Goal: Transaction & Acquisition: Obtain resource

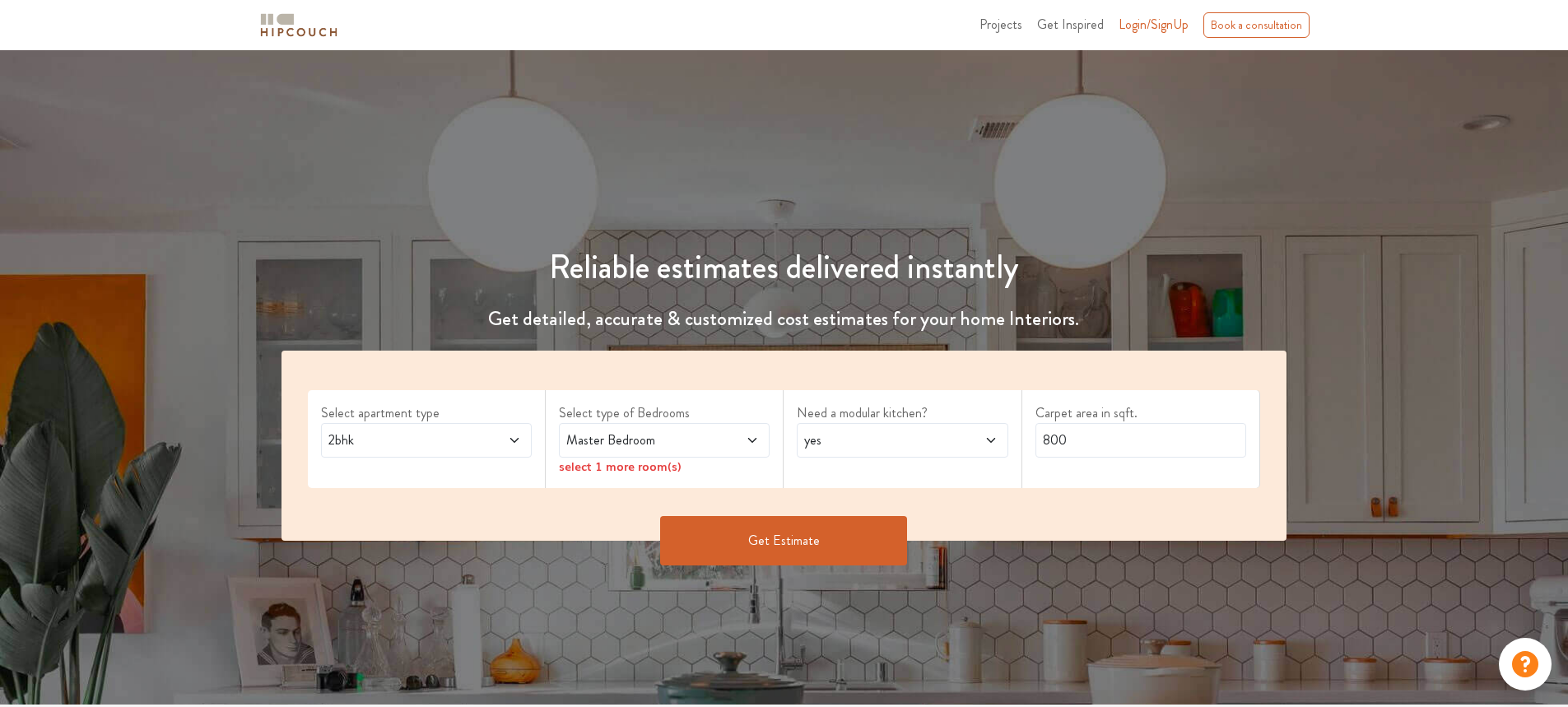
click at [437, 435] on span "2bhk" at bounding box center [399, 440] width 147 height 20
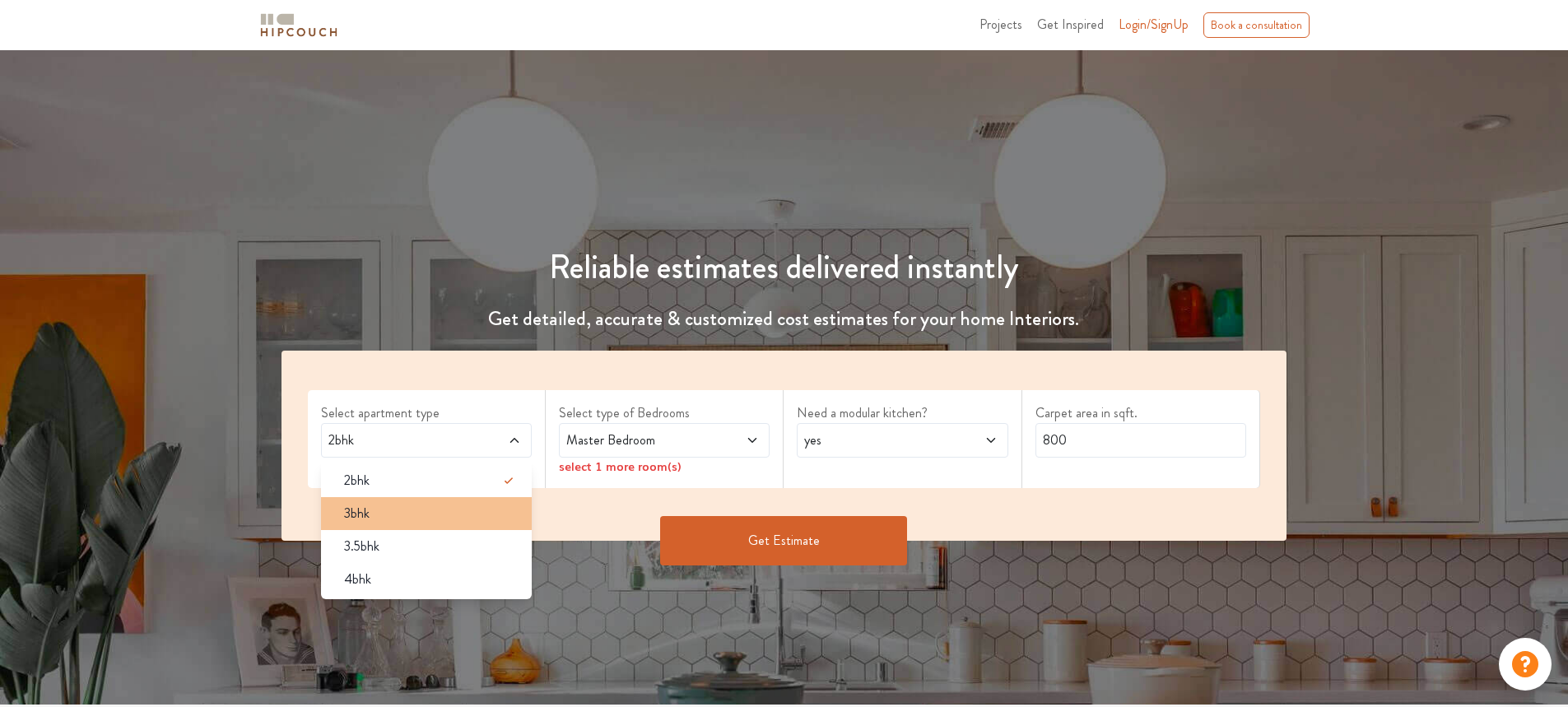
click at [420, 514] on div "3bhk" at bounding box center [431, 514] width 201 height 20
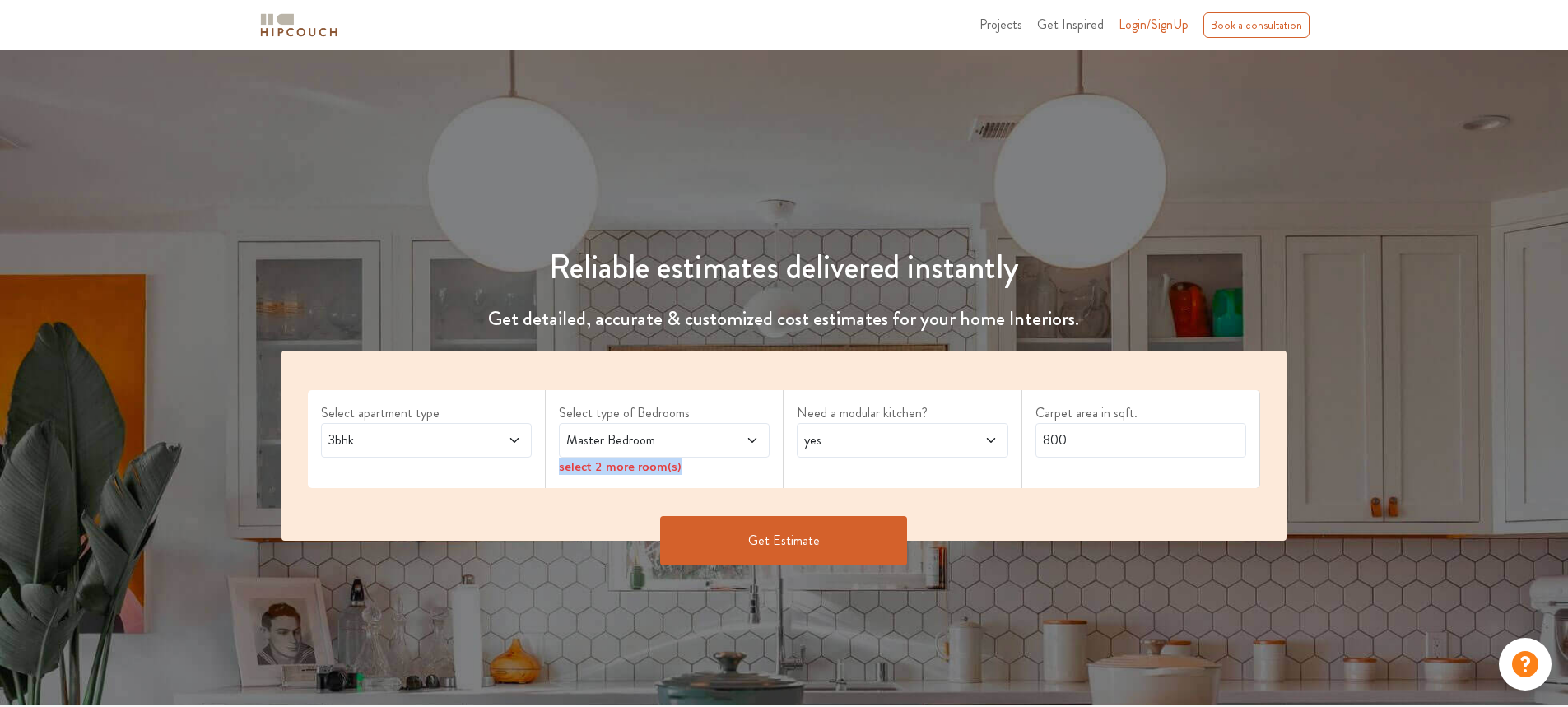
drag, startPoint x: 723, startPoint y: 440, endPoint x: 726, endPoint y: 464, distance: 24.2
click at [726, 464] on div "Select type of Bedrooms Master Bedroom select 2 more room(s)" at bounding box center [664, 439] width 238 height 98
click at [734, 437] on span at bounding box center [735, 440] width 50 height 20
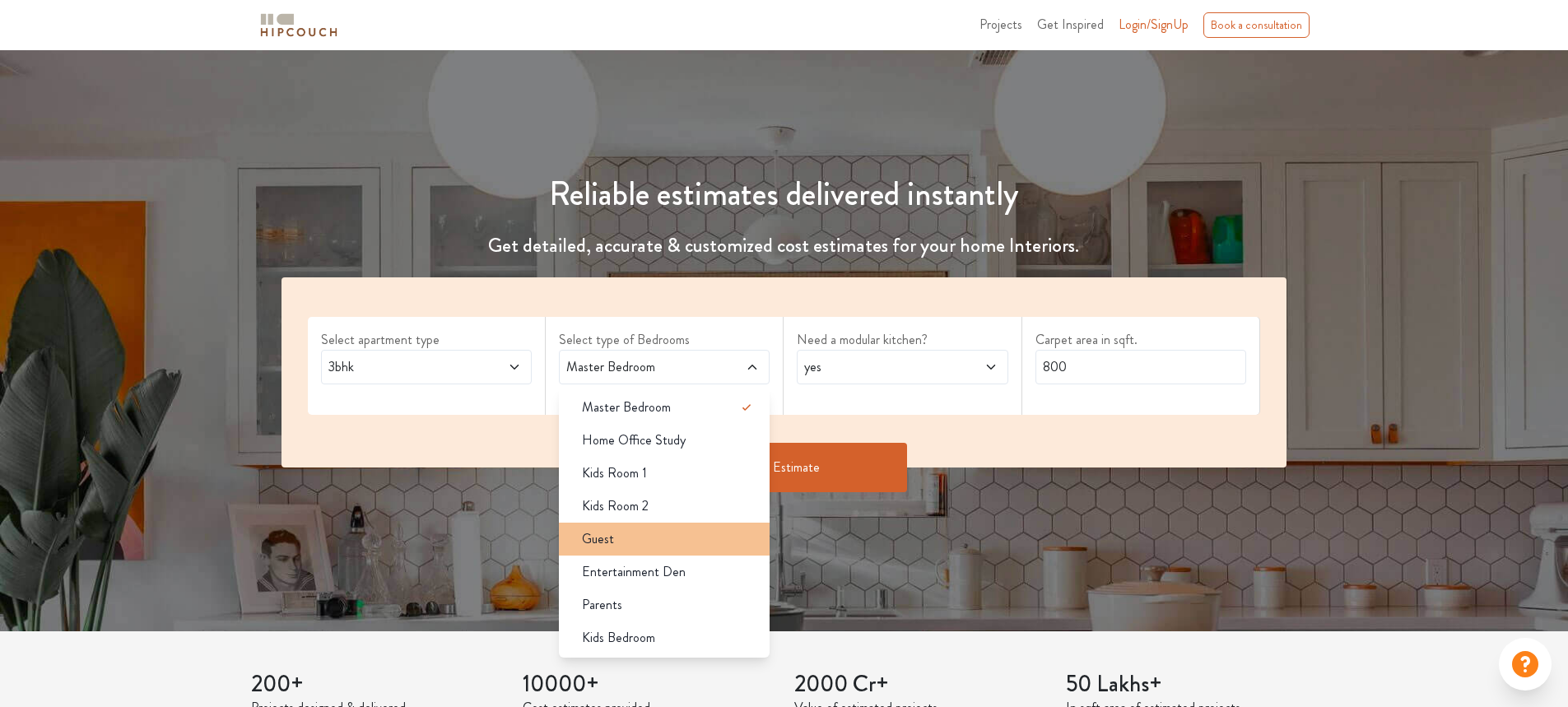
scroll to position [165, 0]
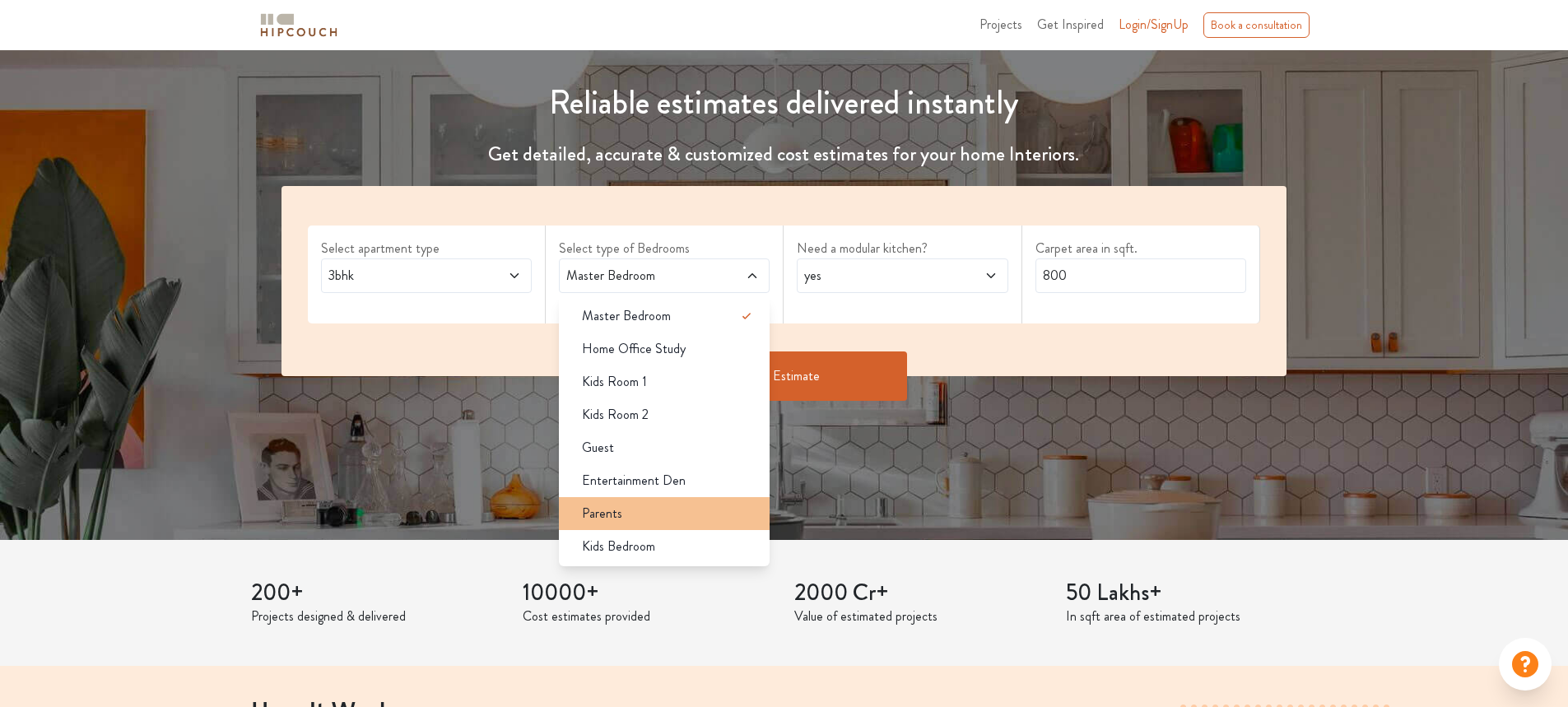
click at [633, 513] on div "Parents" at bounding box center [669, 514] width 201 height 20
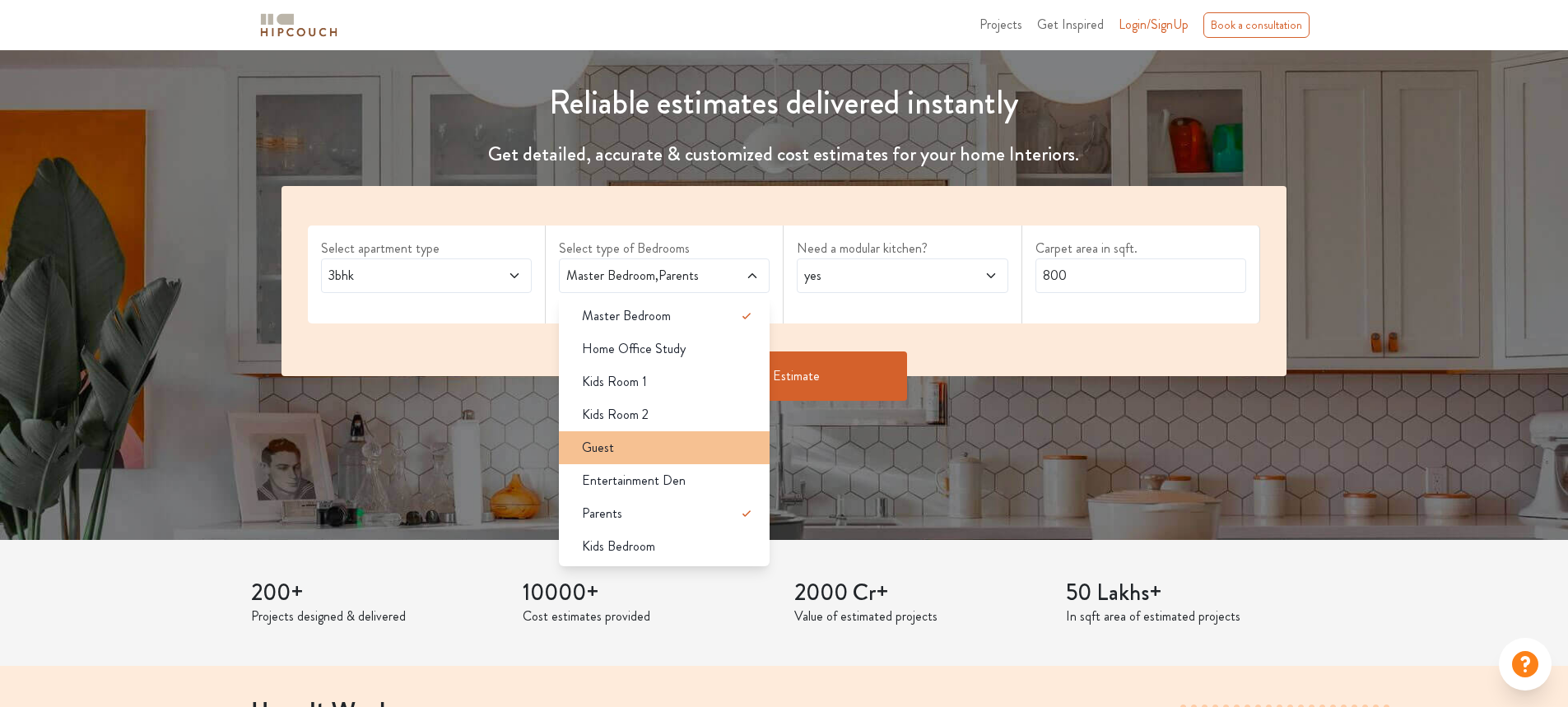
click at [669, 445] on div "Guest" at bounding box center [669, 448] width 201 height 20
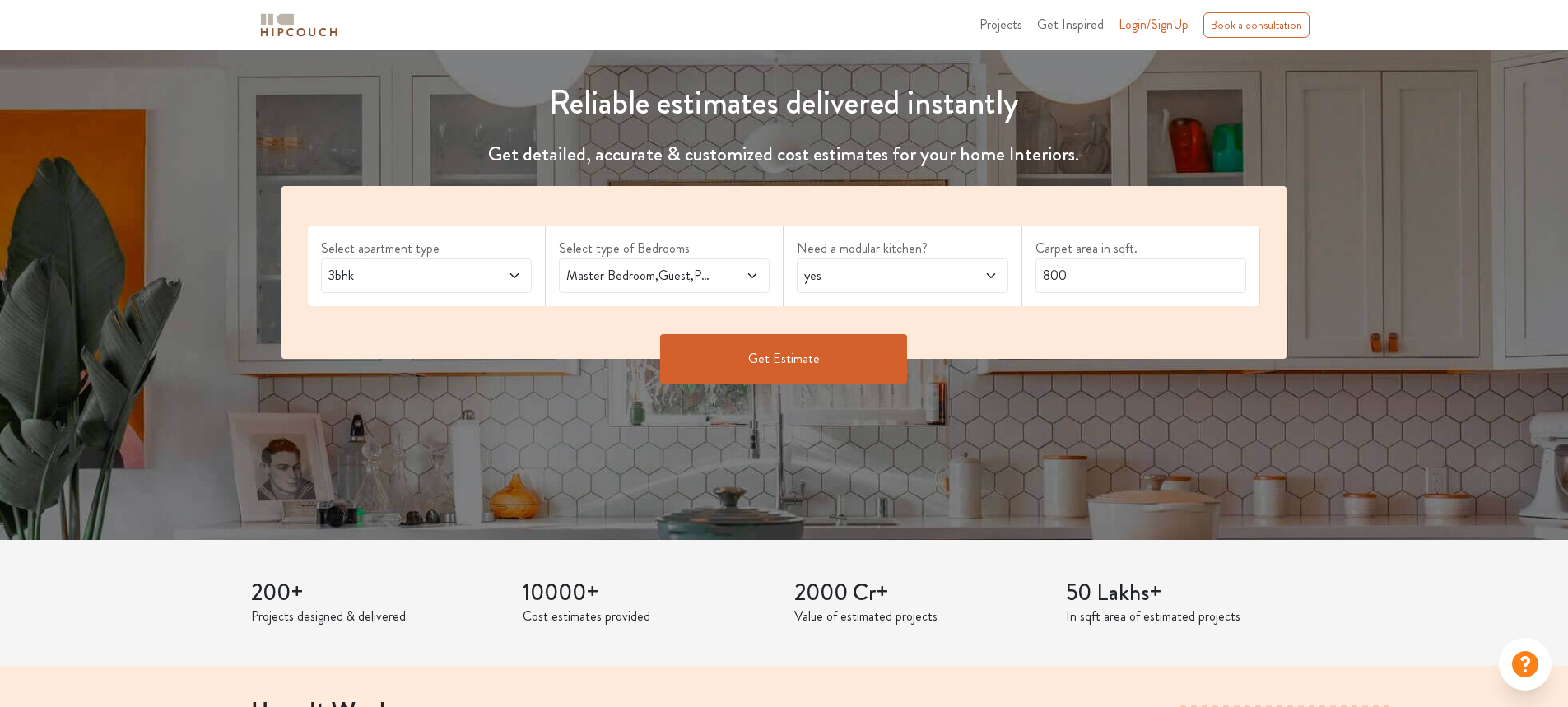
click at [734, 369] on button "Get Estimate" at bounding box center [783, 359] width 247 height 50
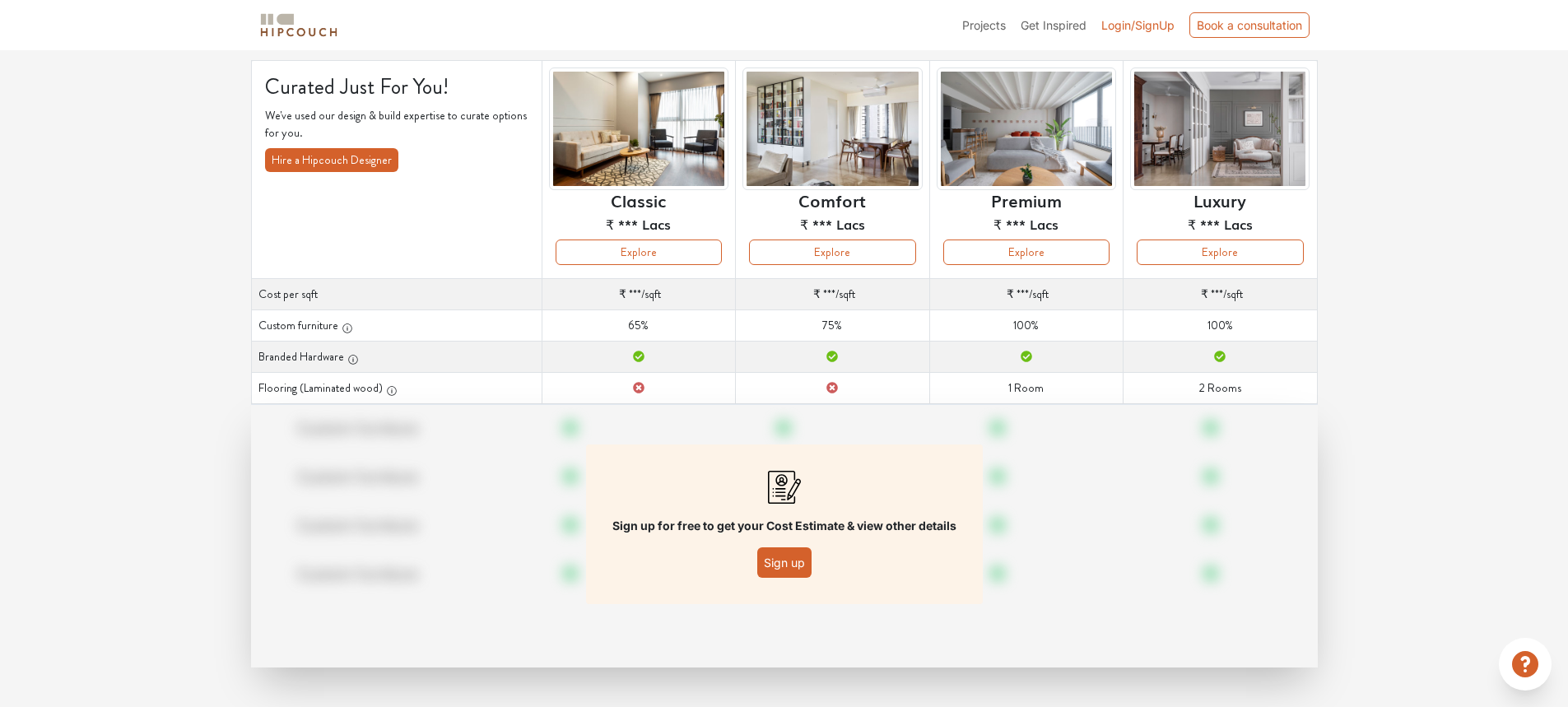
click at [777, 563] on button "Sign up" at bounding box center [784, 563] width 54 height 31
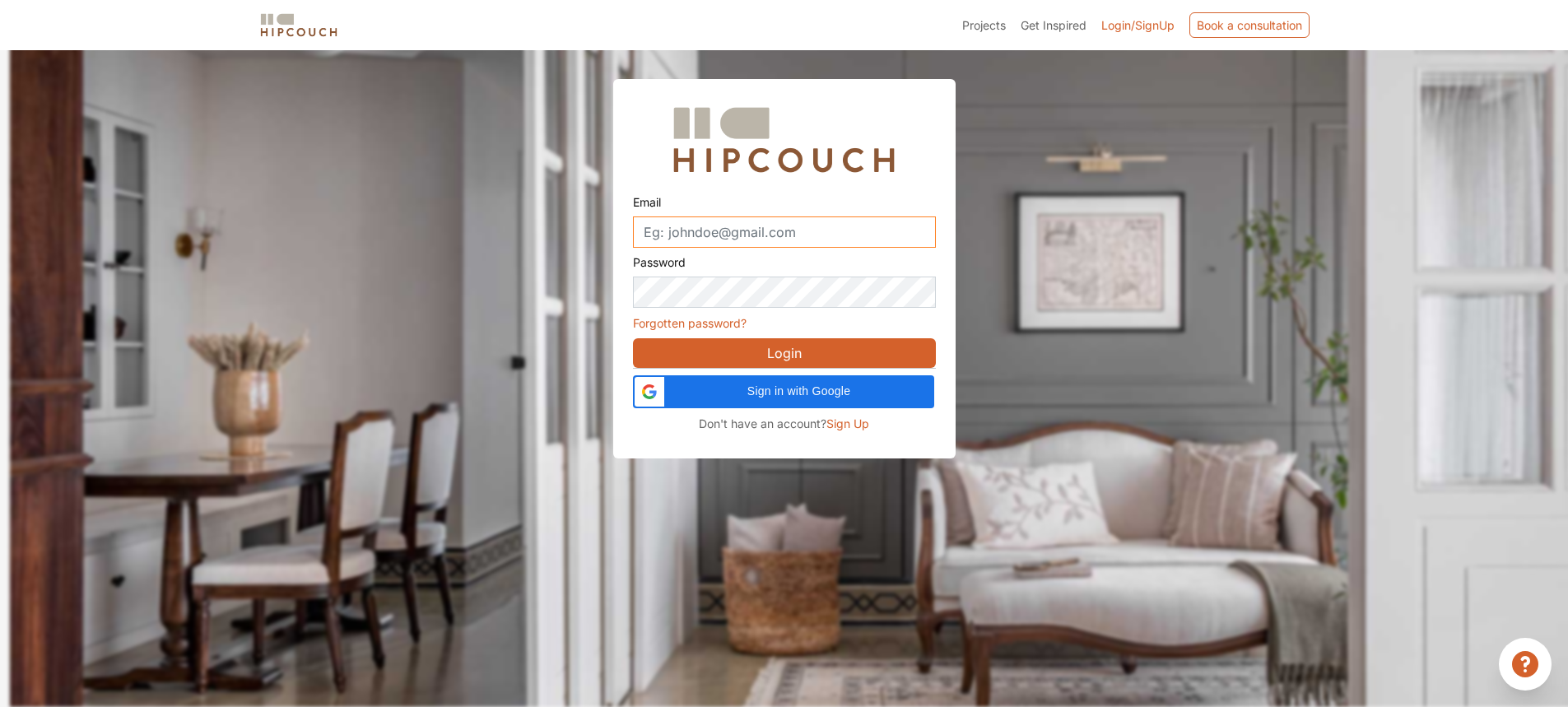
type input "interior.interaction2020@gmail.com"
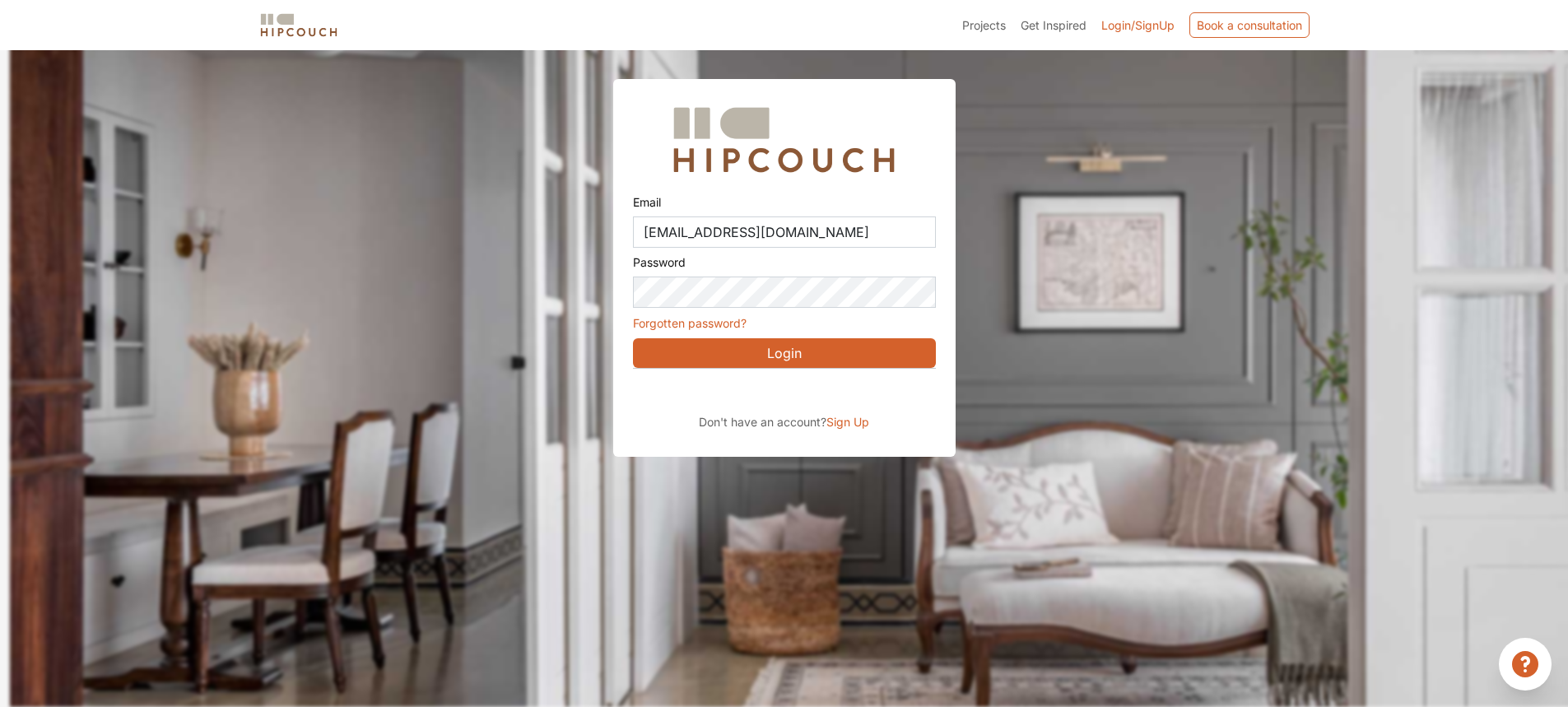
click at [825, 351] on button "Login" at bounding box center [784, 353] width 303 height 30
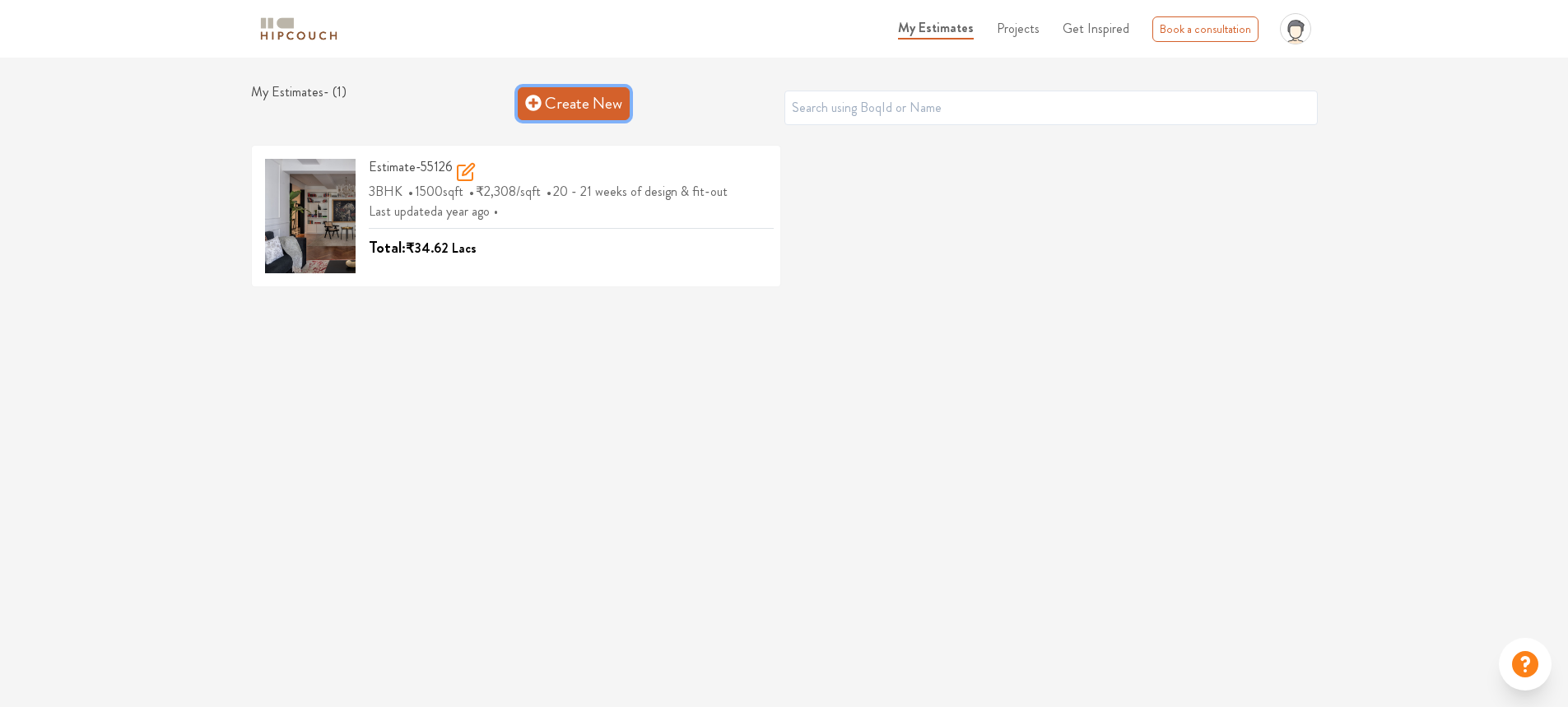
click at [616, 92] on link "Create New" at bounding box center [573, 103] width 112 height 33
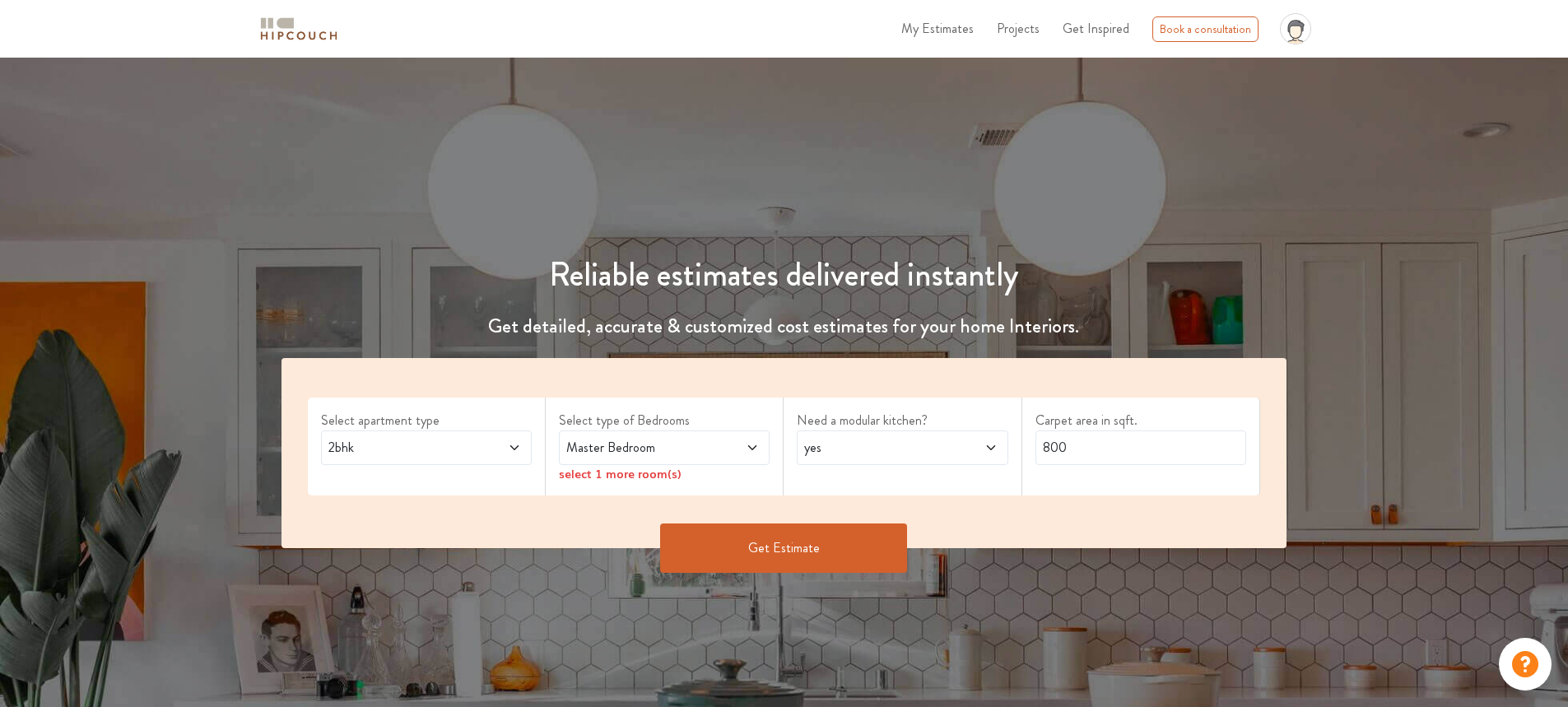
click at [467, 449] on span "2bhk" at bounding box center [399, 448] width 147 height 20
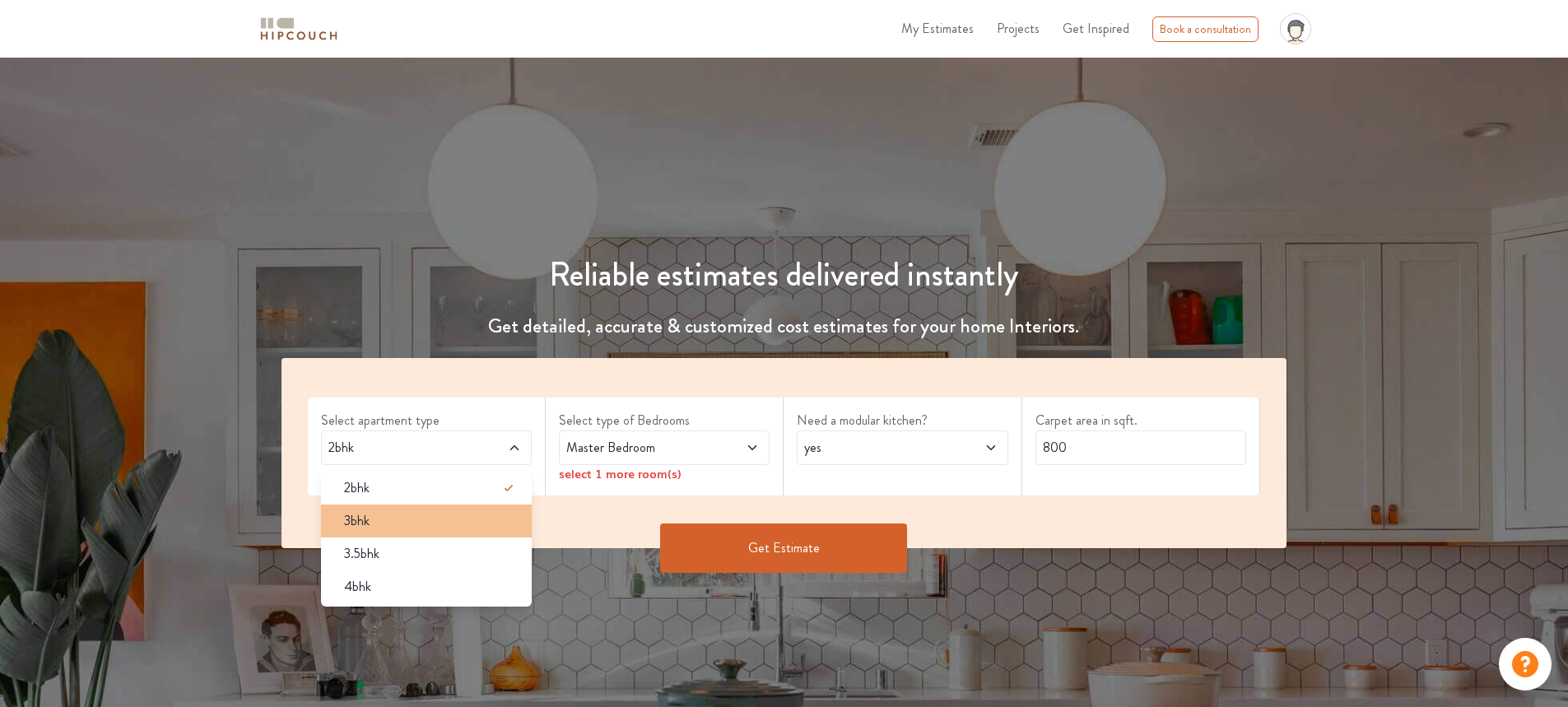
click at [423, 512] on div "3bhk" at bounding box center [431, 520] width 201 height 20
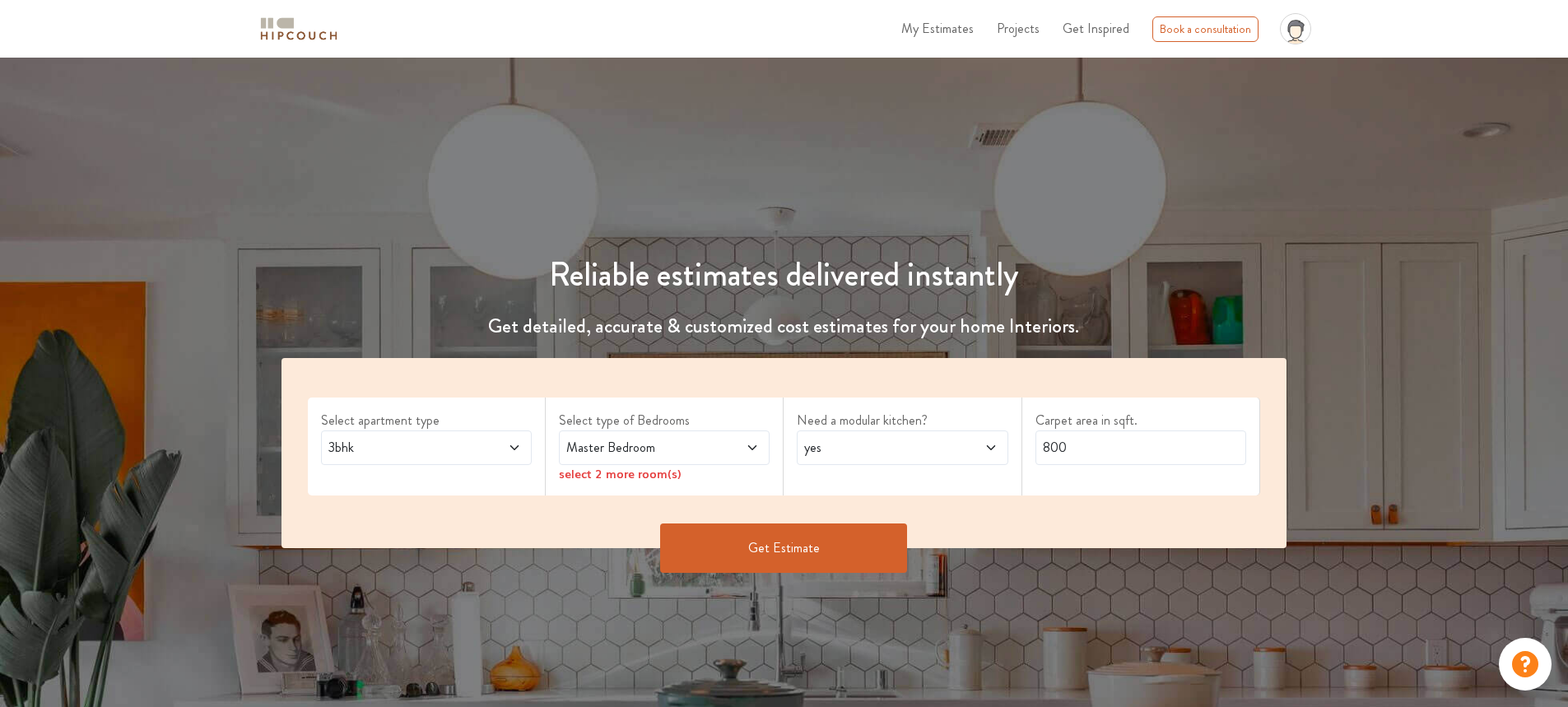
click at [724, 445] on span at bounding box center [735, 448] width 50 height 20
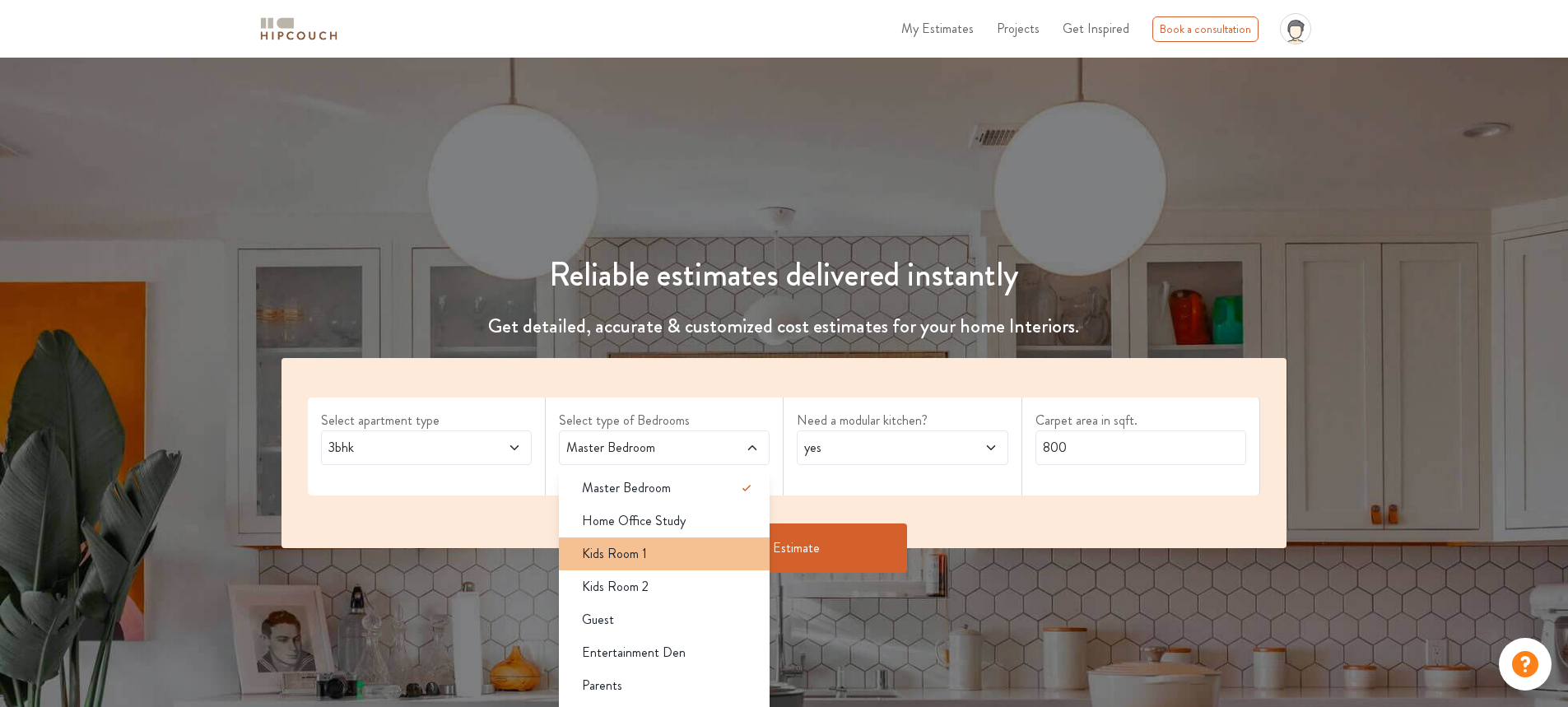
click at [646, 558] on div "Kids Room 1" at bounding box center [669, 554] width 201 height 20
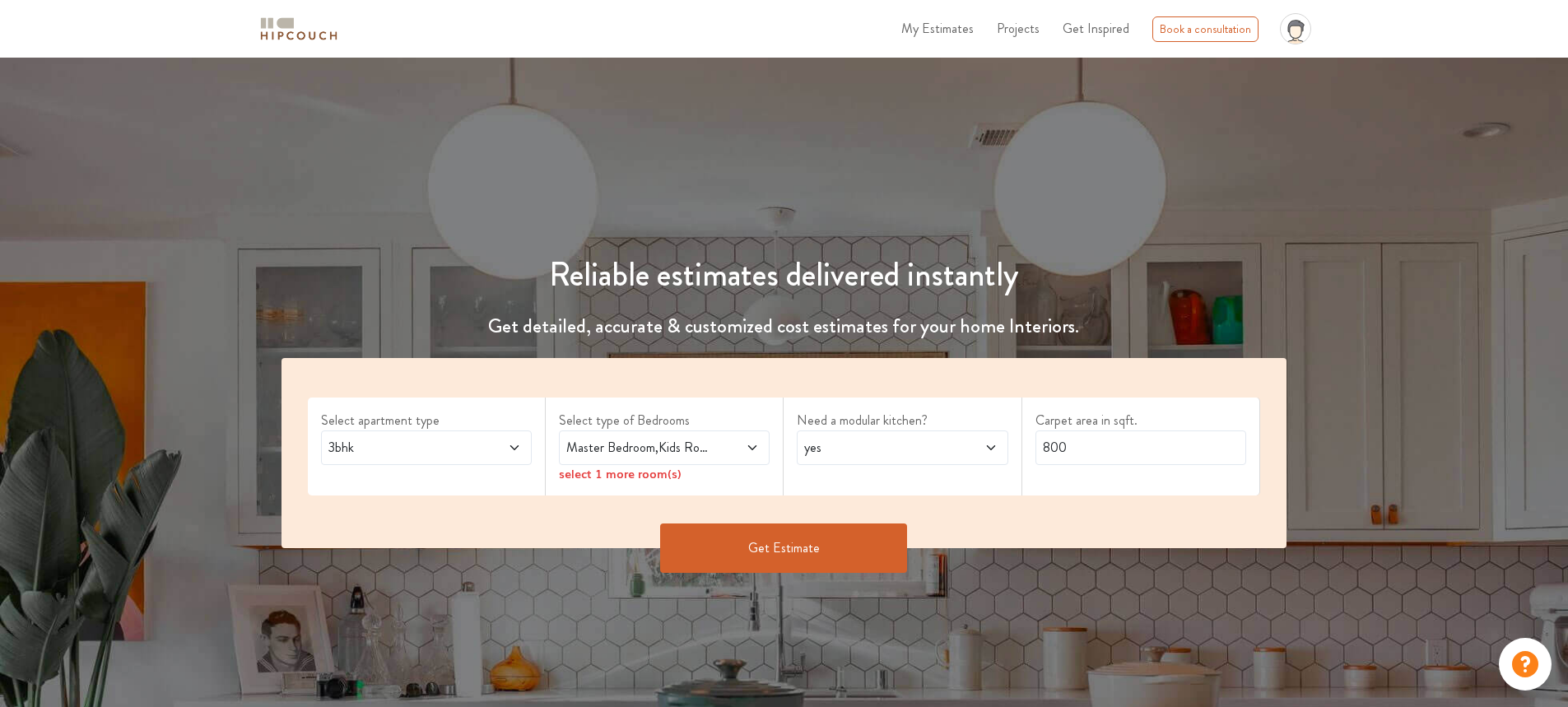
click at [711, 442] on span at bounding box center [735, 448] width 50 height 20
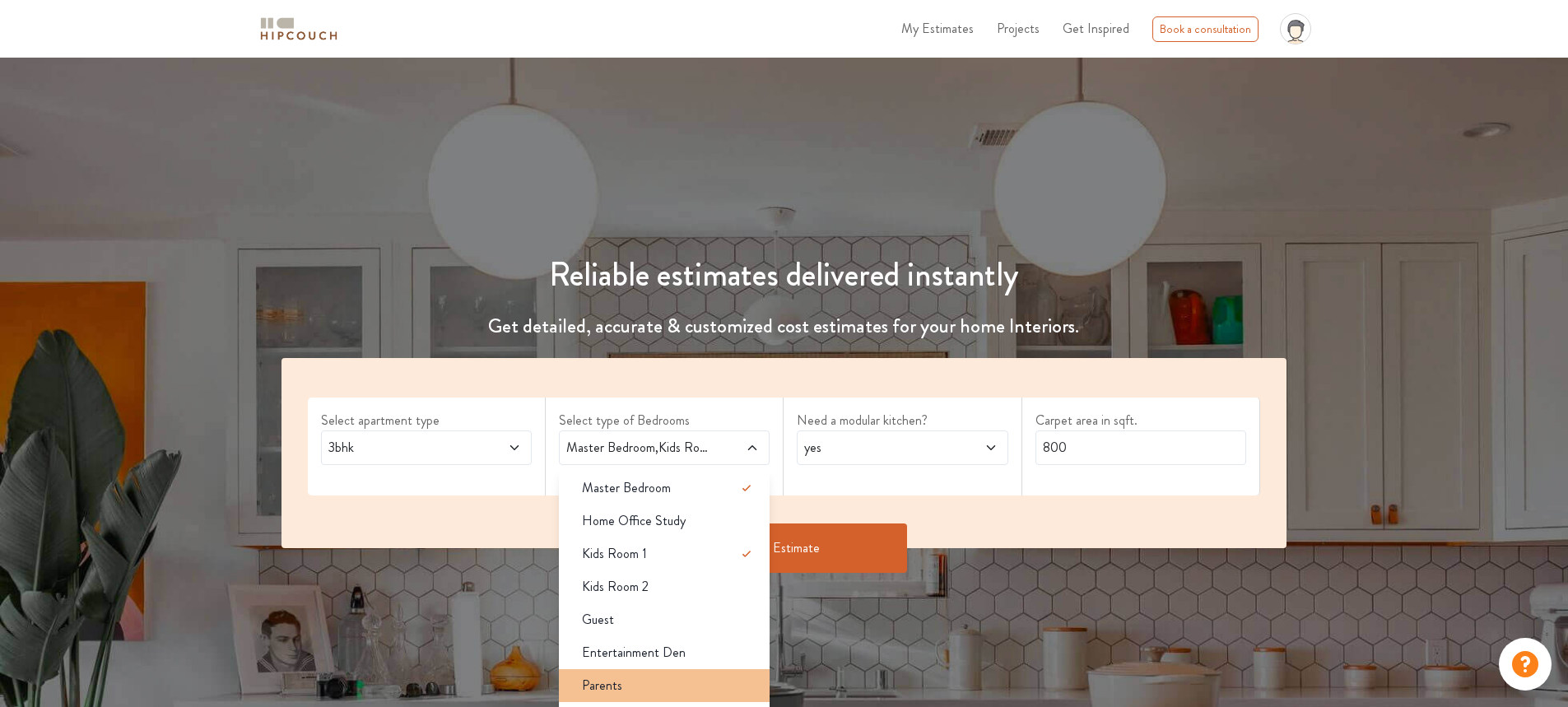
click at [675, 684] on div "Parents" at bounding box center [669, 686] width 201 height 20
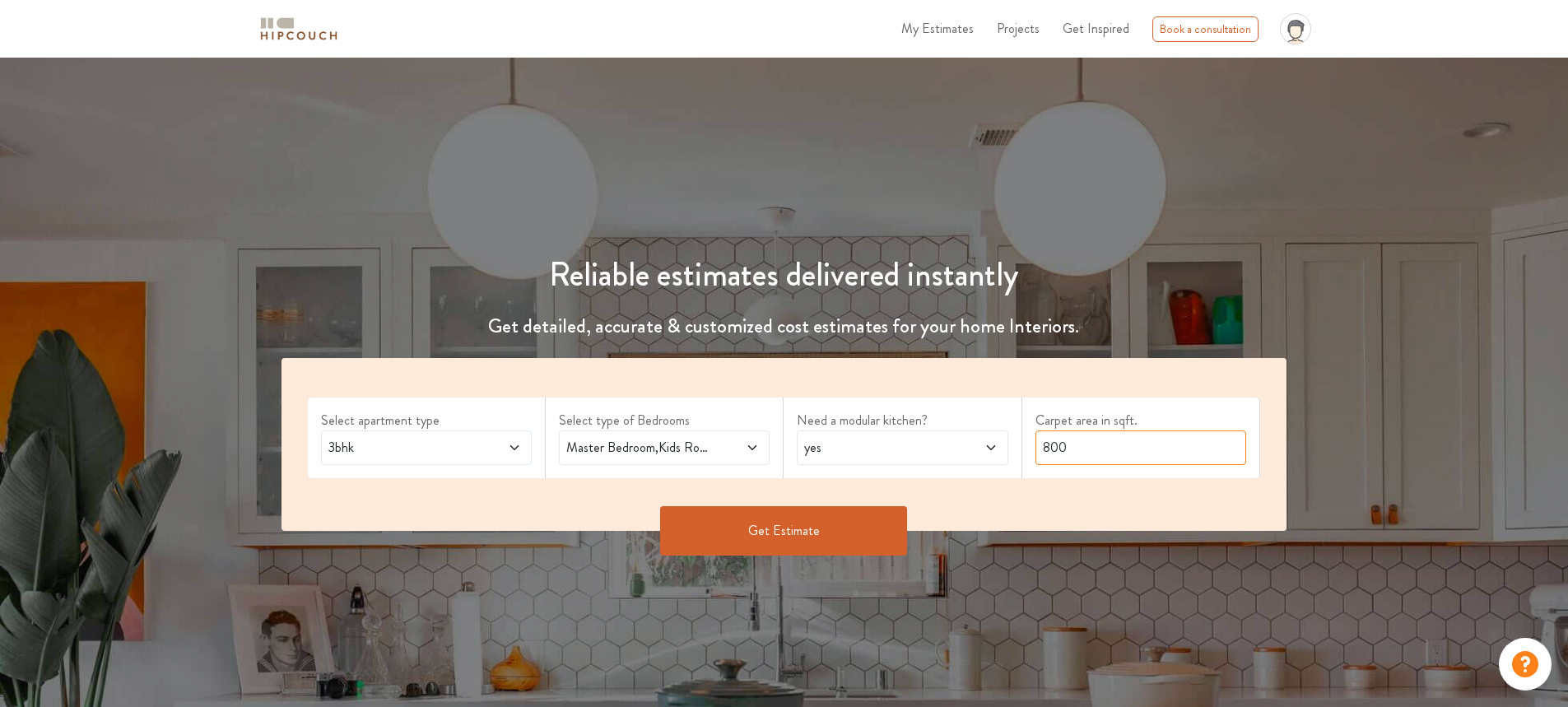
drag, startPoint x: 1080, startPoint y: 440, endPoint x: 1025, endPoint y: 455, distance: 57.0
click at [1025, 455] on div "Carpet area in sqft. 800" at bounding box center [1141, 438] width 238 height 80
type input "670"
click at [772, 520] on button "Get Estimate" at bounding box center [783, 531] width 247 height 50
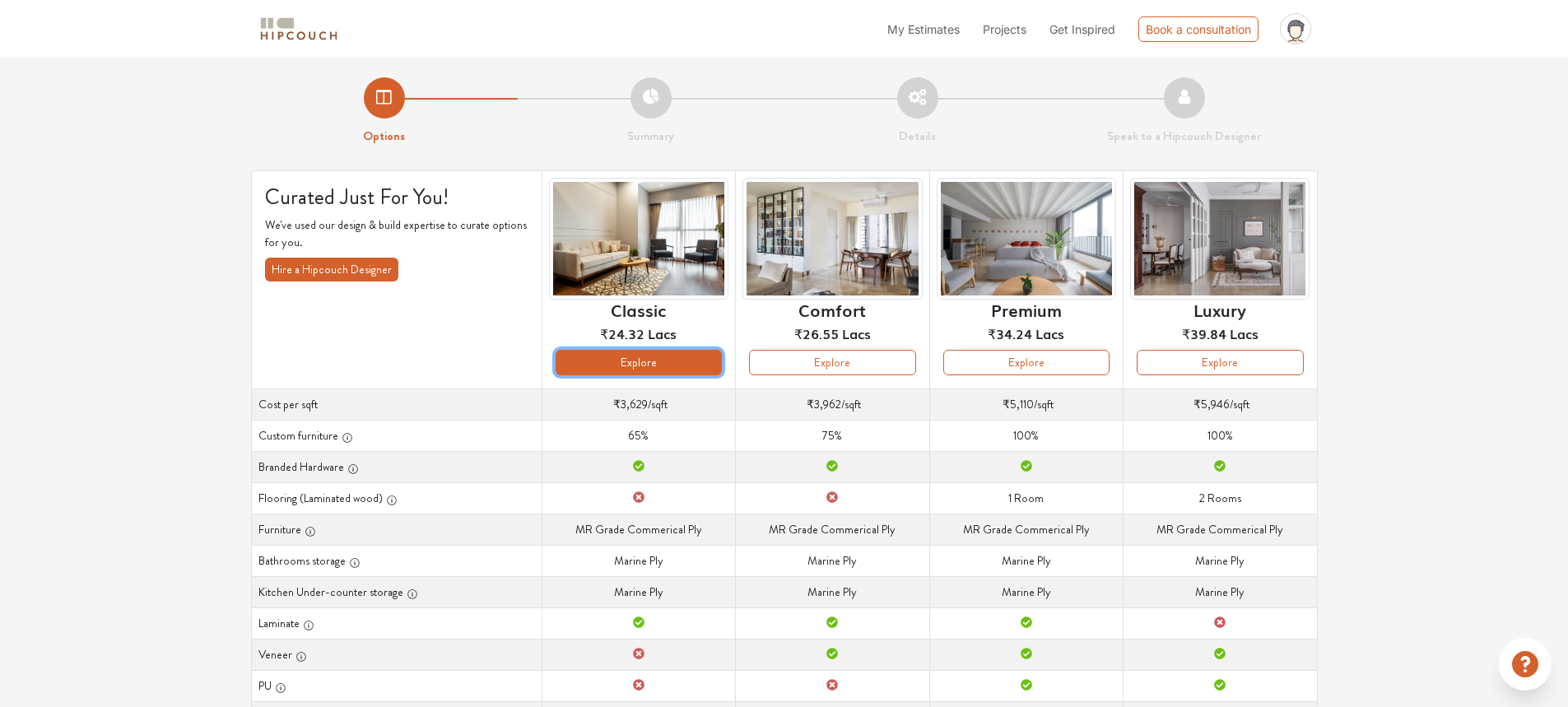
click at [660, 357] on button "Explore" at bounding box center [639, 363] width 166 height 26
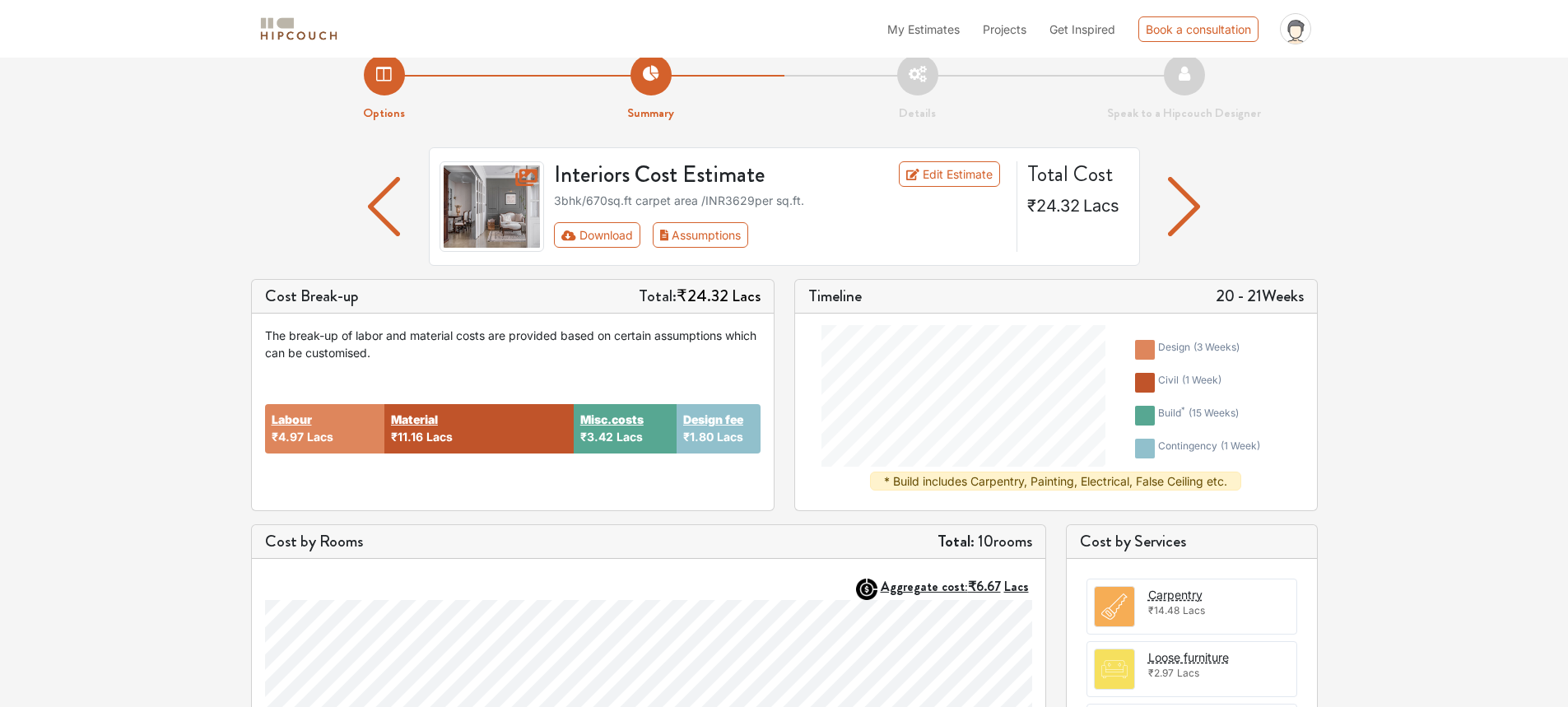
scroll to position [19, 0]
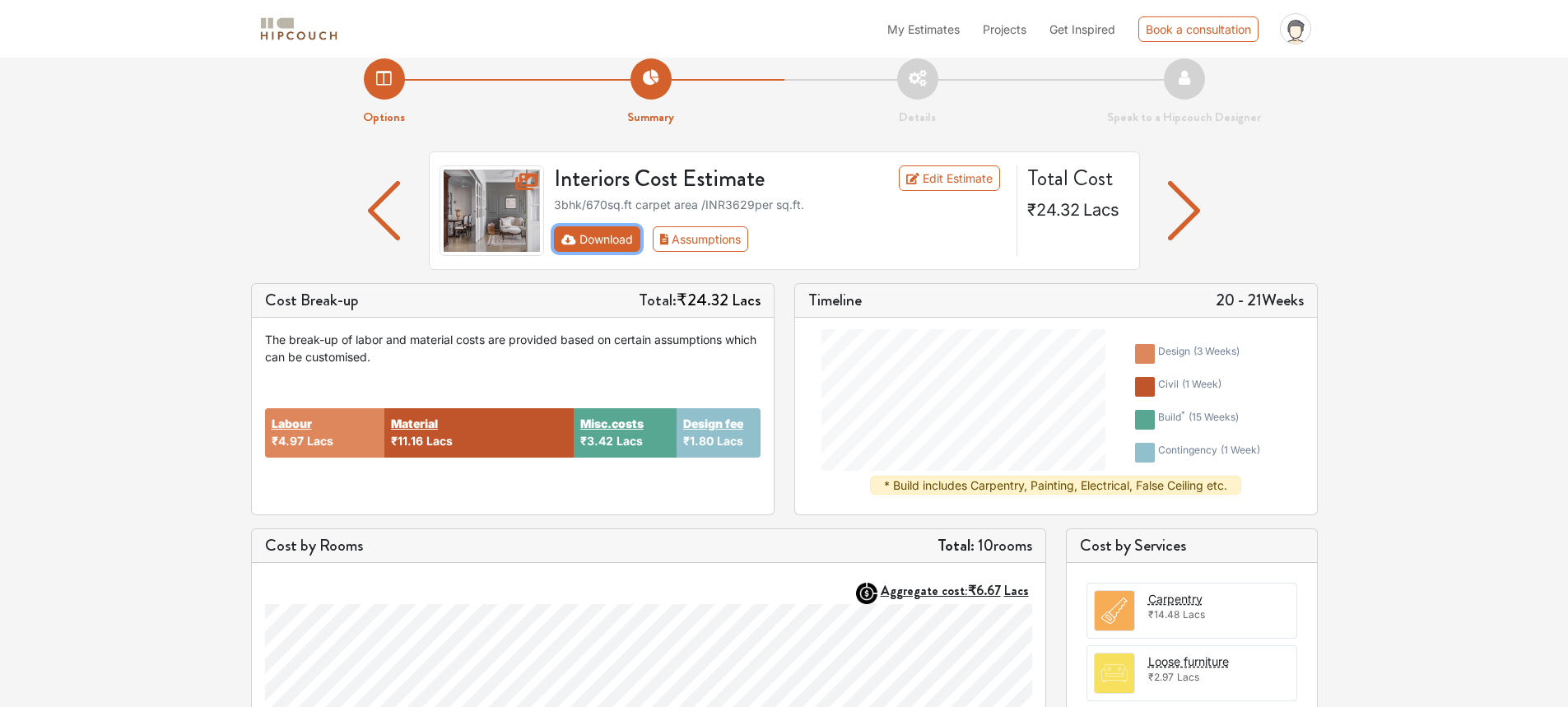
click at [625, 229] on button "Download" at bounding box center [597, 239] width 86 height 26
click at [583, 236] on button "Download" at bounding box center [597, 239] width 86 height 26
click at [1275, 192] on div "Interiors Cost Estimate Edit Estimate 3bhk / 670 sq.ft carpet area /INR 3629 pe…" at bounding box center [783, 217] width 1066 height 132
click at [585, 239] on button "Download" at bounding box center [597, 239] width 86 height 26
